Goal: Find specific page/section: Locate item on page

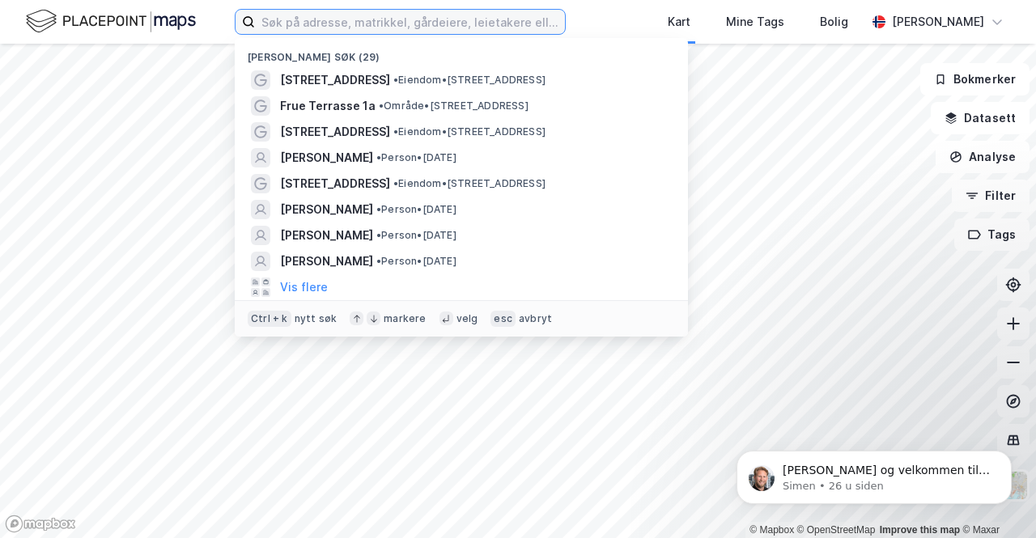
click at [426, 28] on input at bounding box center [410, 22] width 310 height 24
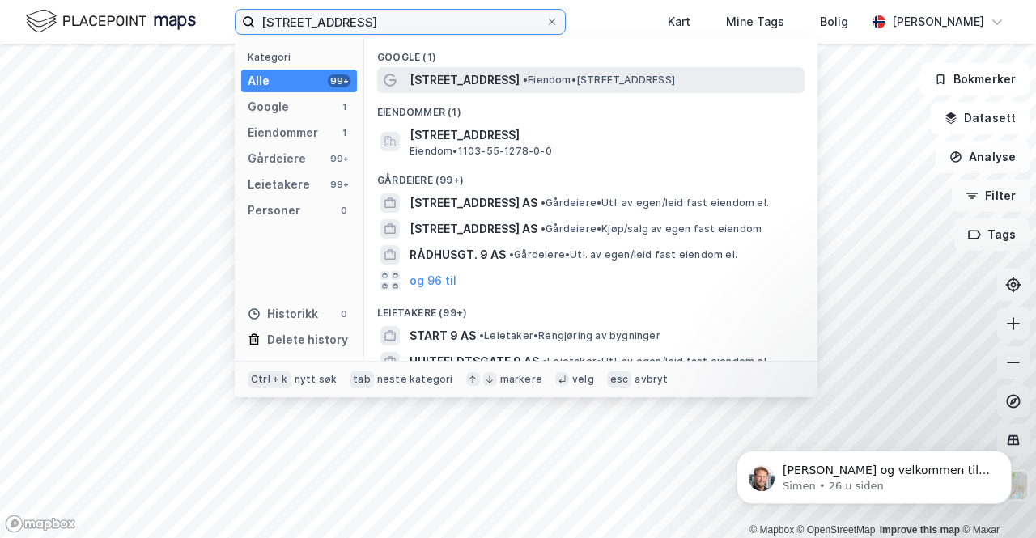
type input "[STREET_ADDRESS]"
click at [477, 82] on span "[STREET_ADDRESS]" at bounding box center [464, 79] width 110 height 19
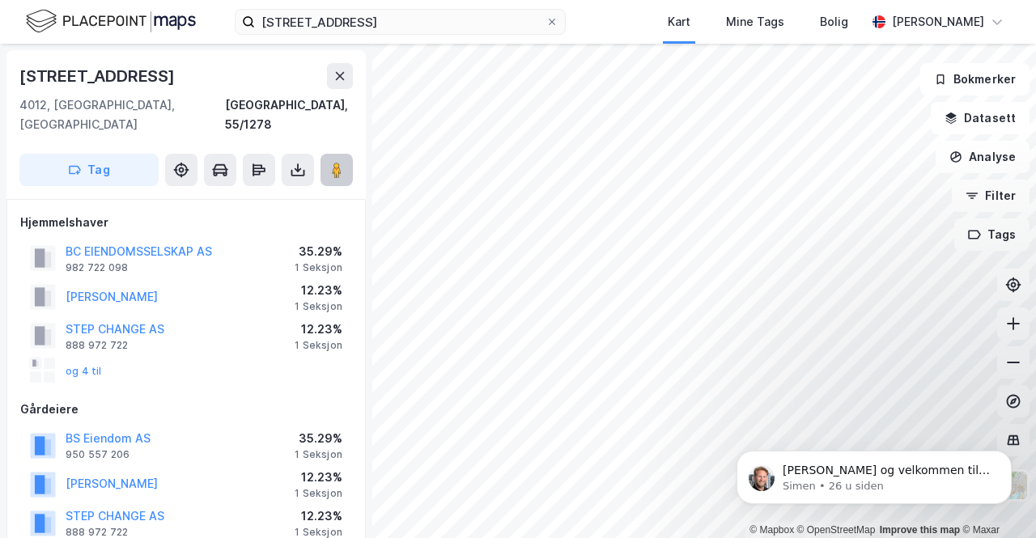
click at [337, 162] on image at bounding box center [337, 170] width 10 height 16
